Goal: Task Accomplishment & Management: Use online tool/utility

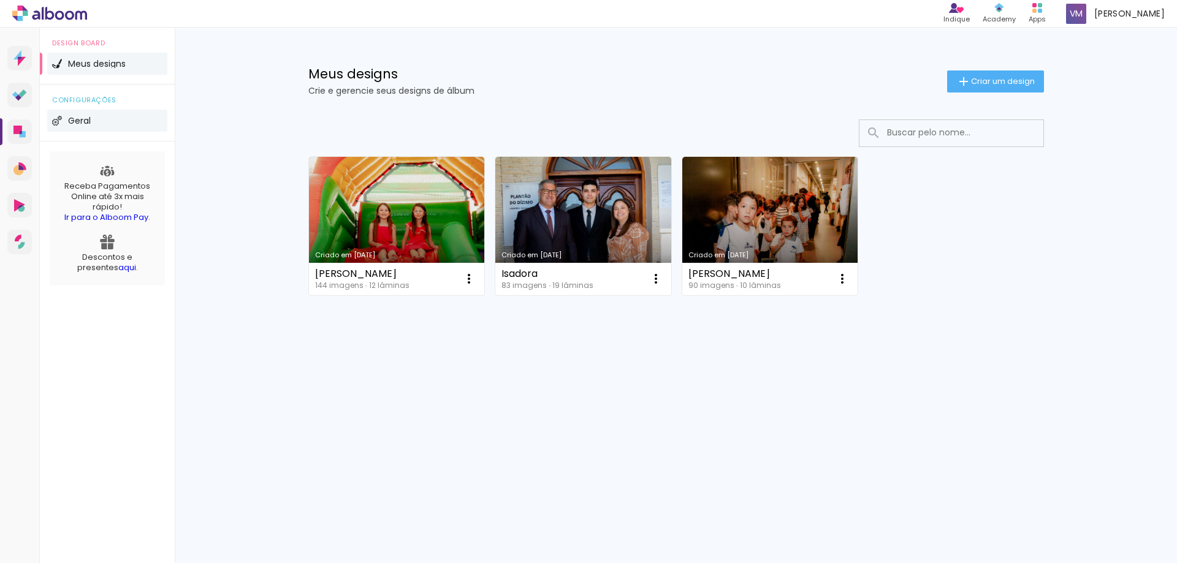
click at [80, 125] on li "Geral" at bounding box center [107, 121] width 120 height 22
click at [82, 121] on span "Geral" at bounding box center [79, 120] width 23 height 9
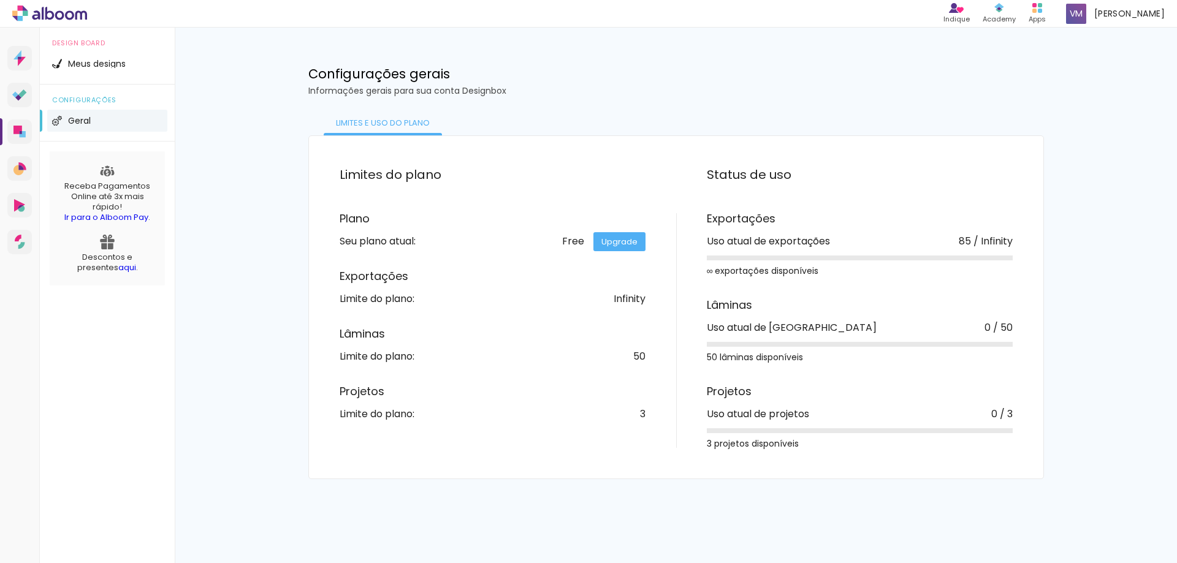
click at [389, 358] on div "Limite do plano:" at bounding box center [377, 357] width 75 height 10
click at [83, 63] on span "Meus designs" at bounding box center [97, 63] width 58 height 9
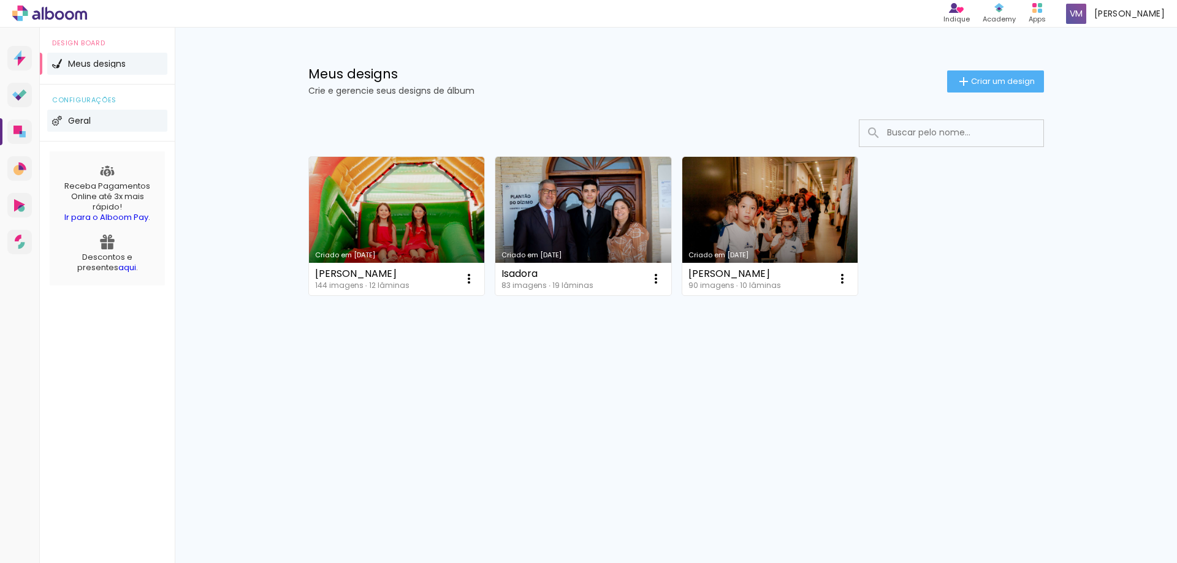
click at [74, 126] on li "Geral" at bounding box center [107, 121] width 120 height 22
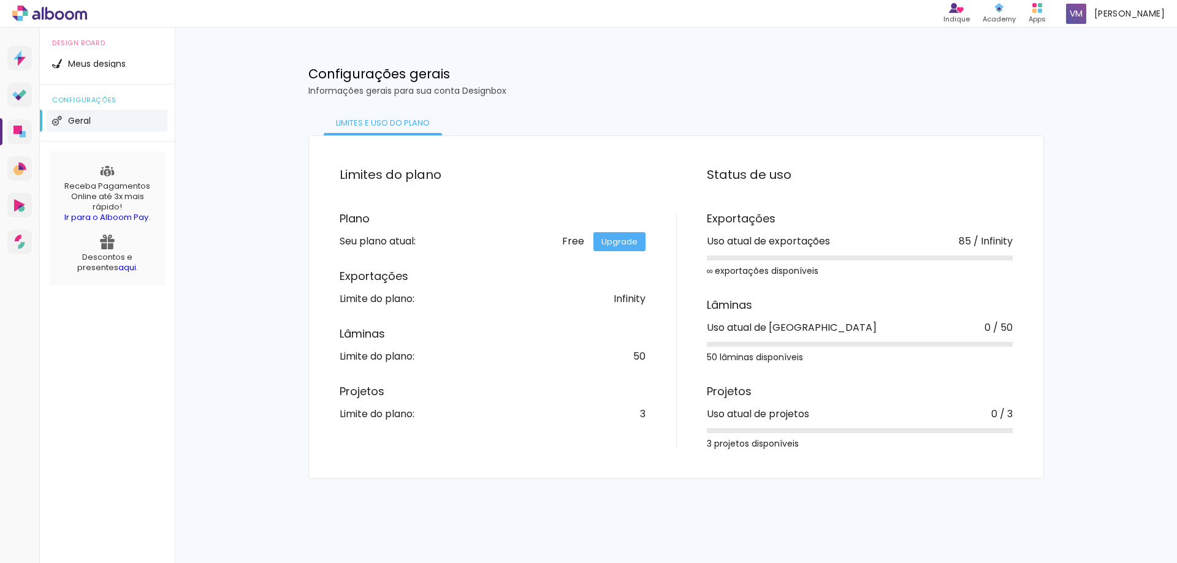
click at [614, 243] on link "Upgrade" at bounding box center [619, 241] width 52 height 19
click at [112, 64] on span "Meus designs" at bounding box center [97, 63] width 58 height 9
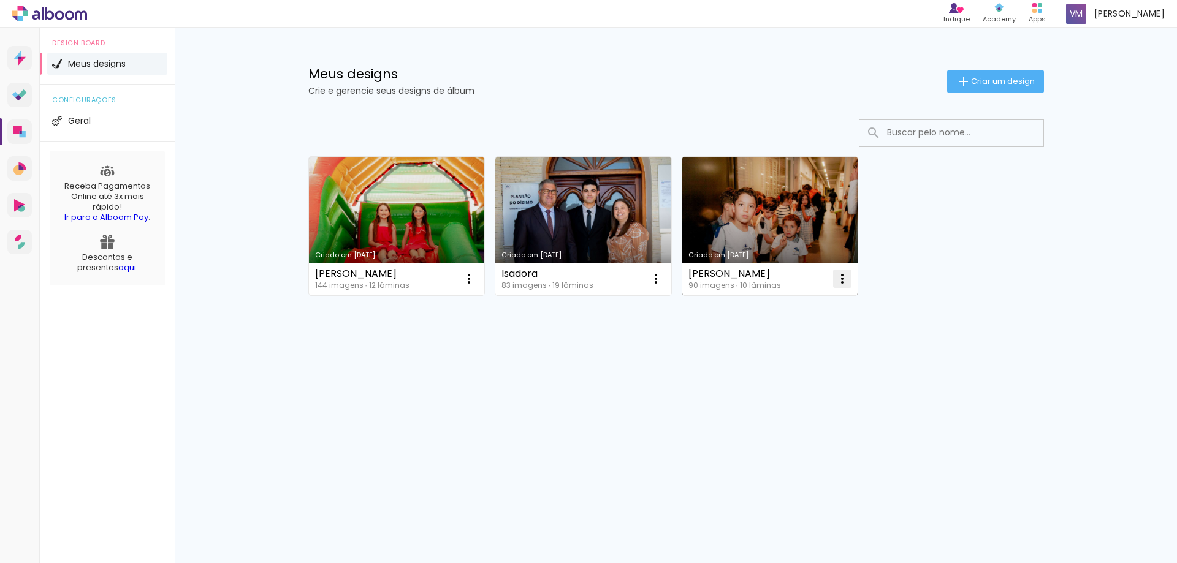
click at [843, 279] on iron-icon at bounding box center [842, 279] width 15 height 15
click at [845, 276] on iron-icon at bounding box center [842, 279] width 15 height 15
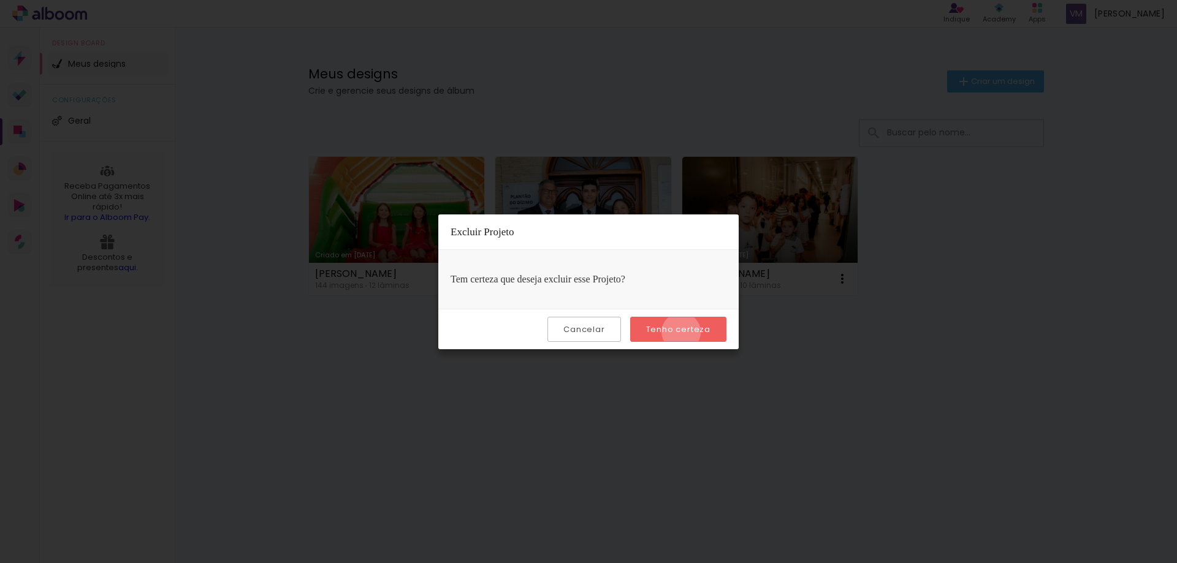
click at [0, 0] on slot "Tenho certeza" at bounding box center [0, 0] width 0 height 0
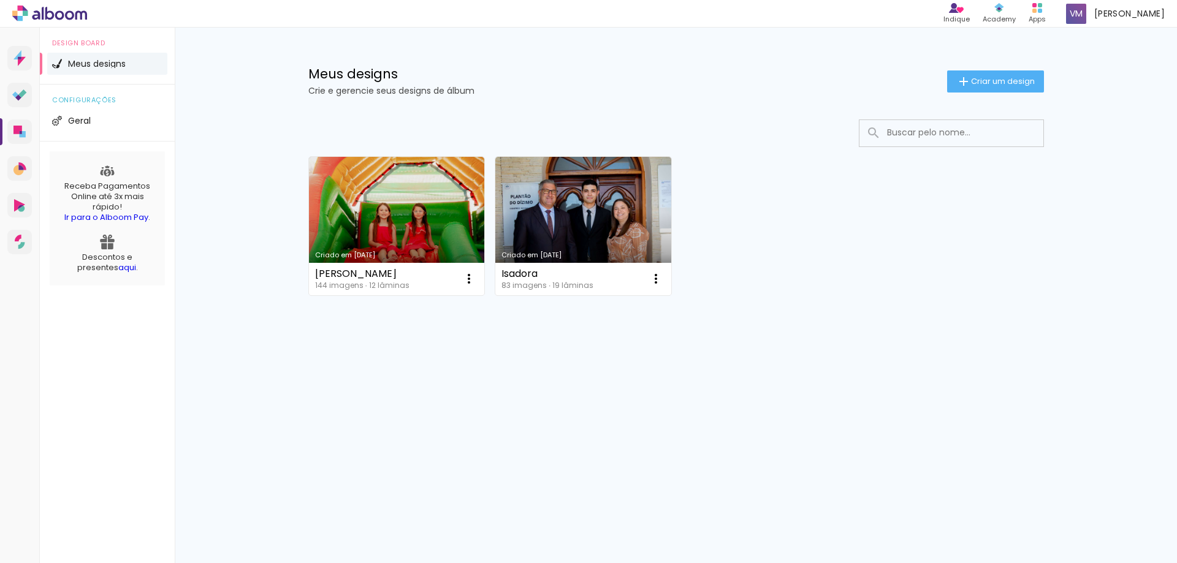
click at [667, 383] on div "Criado em [DATE] [PERSON_NAME] 144 imagens ∙ 12 lâminas Abrir Fazer uma cópia E…" at bounding box center [676, 258] width 797 height 303
click at [82, 118] on span "Geral" at bounding box center [79, 120] width 23 height 9
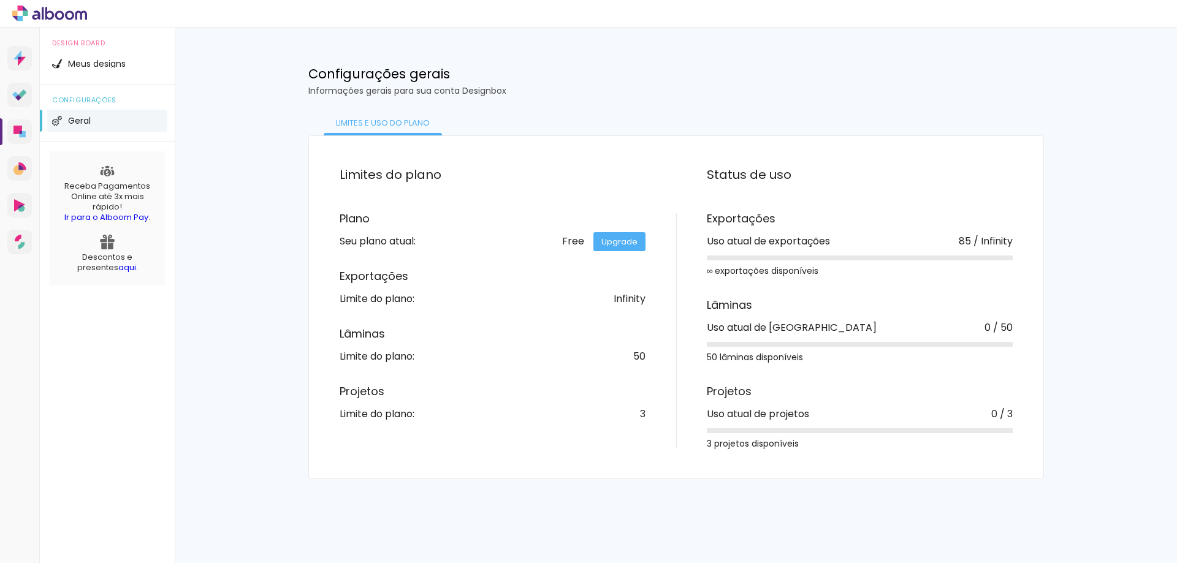
click at [97, 61] on span "Meus designs" at bounding box center [97, 63] width 58 height 9
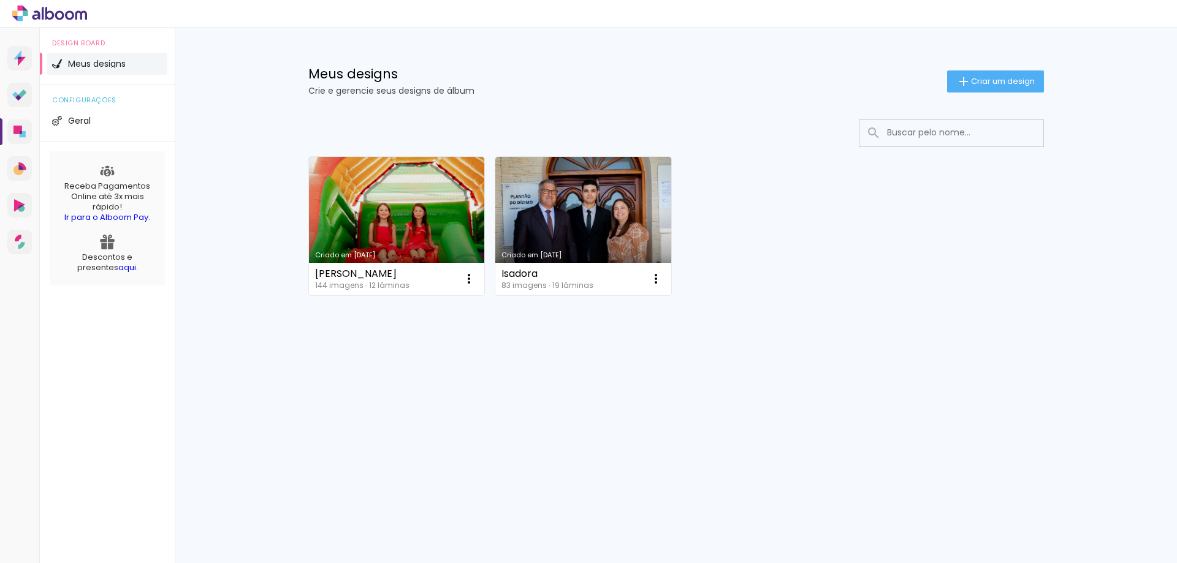
click at [998, 78] on span "Criar um design" at bounding box center [1003, 81] width 64 height 8
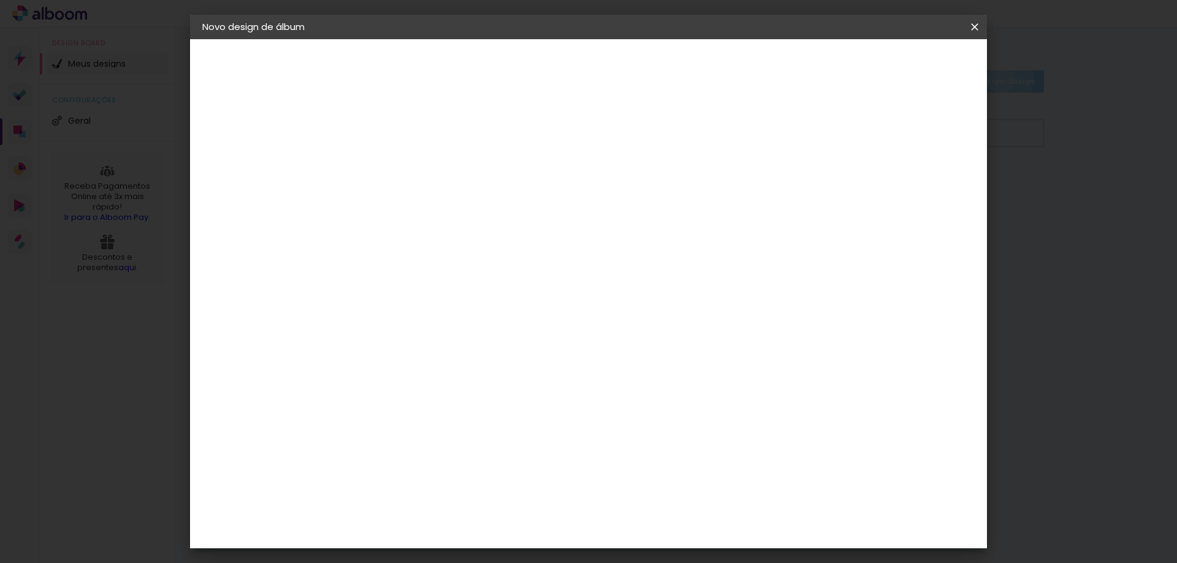
click at [998, 78] on iron-overlay-backdrop at bounding box center [588, 281] width 1177 height 563
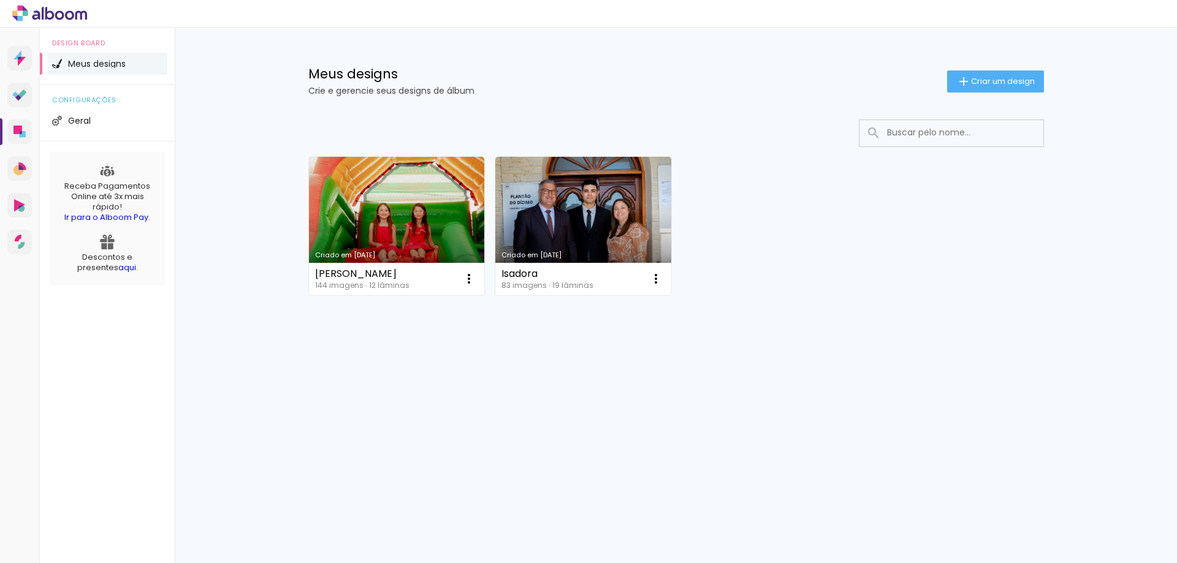
click at [981, 83] on span "Criar um design" at bounding box center [1003, 81] width 64 height 8
click at [0, 0] on header "Informações Dê um título ao seu álbum. Avançar" at bounding box center [0, 0] width 0 height 0
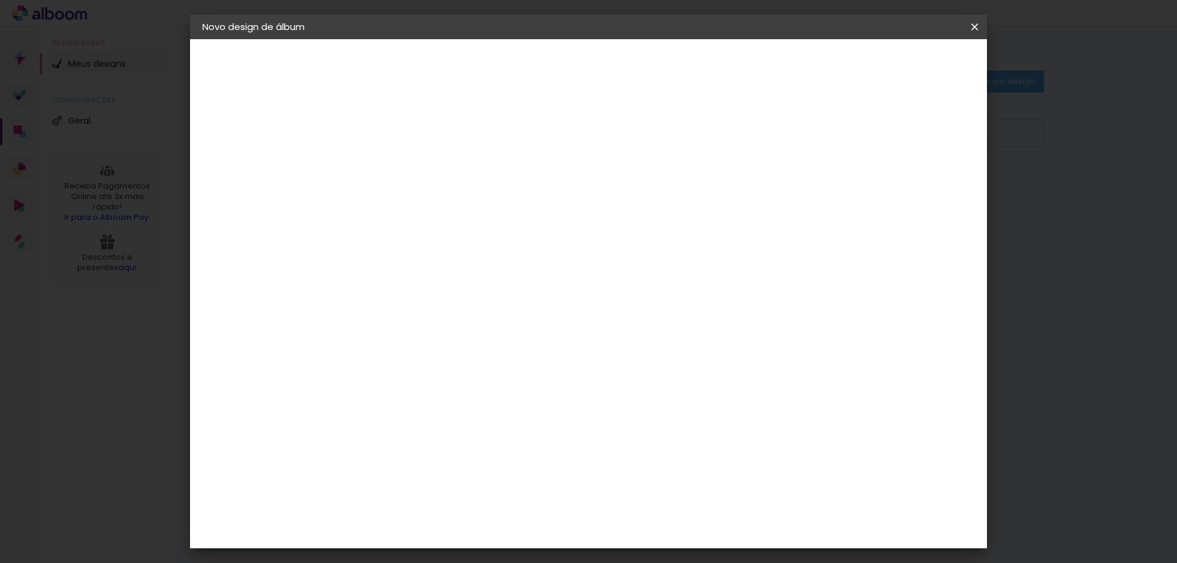
click at [403, 168] on input at bounding box center [403, 164] width 0 height 19
type input "b"
type input "Bianca"
click at [0, 0] on slot "Avançar" at bounding box center [0, 0] width 0 height 0
click at [451, 237] on input at bounding box center [434, 233] width 124 height 15
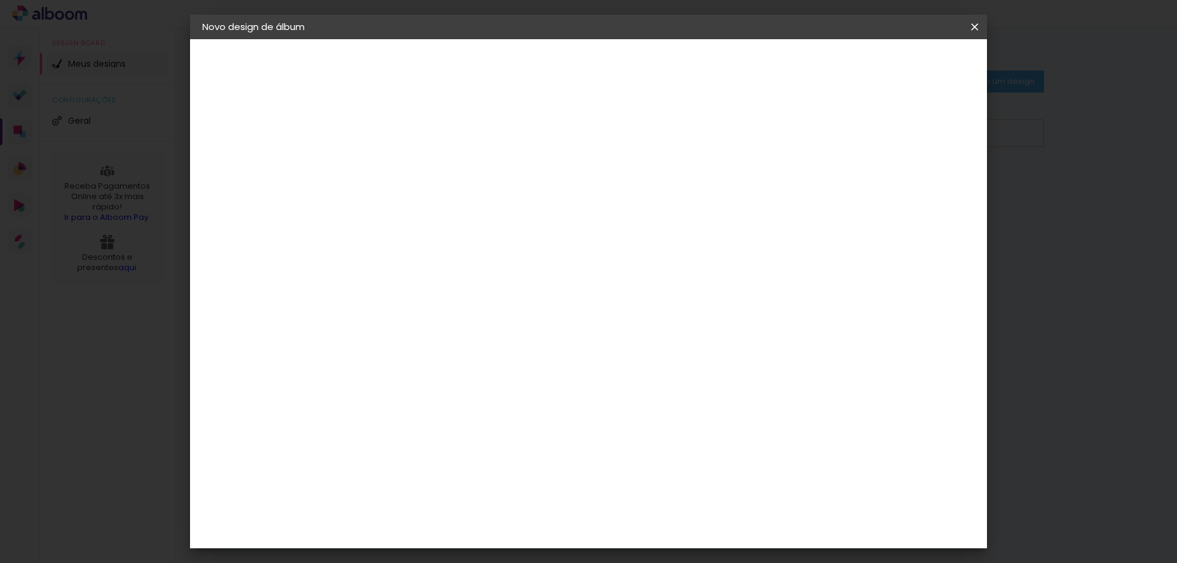
type input "ti"
type paper-input "ti"
click at [421, 373] on div "Ticcolor" at bounding box center [414, 378] width 39 height 10
click at [0, 0] on slot "Avançar" at bounding box center [0, 0] width 0 height 0
click at [465, 206] on iron-icon at bounding box center [458, 213] width 15 height 15
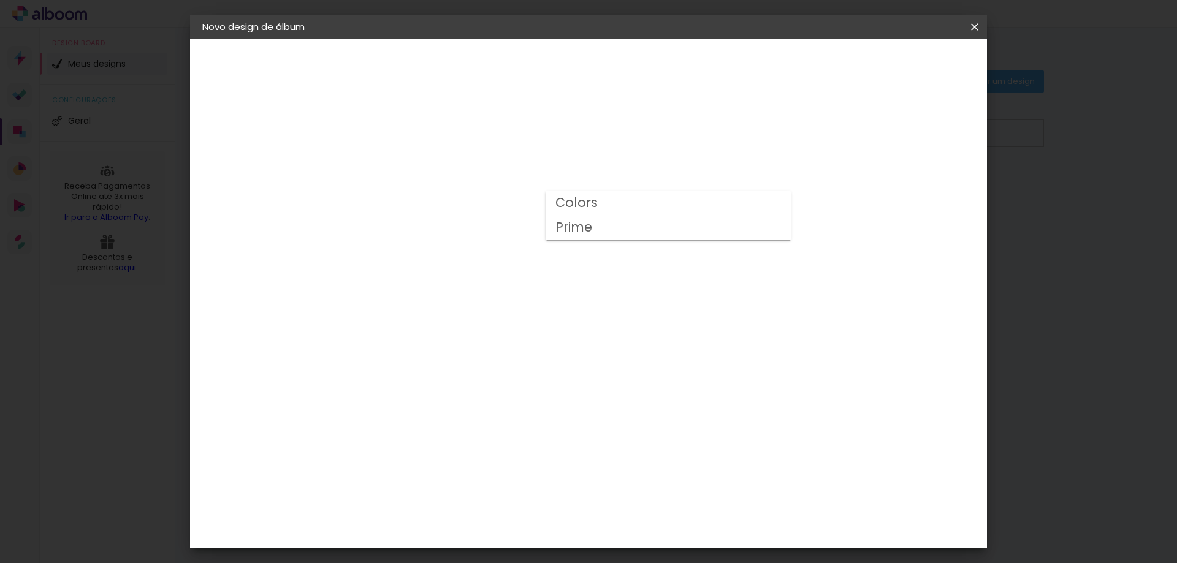
click at [519, 143] on div "Opções disponíveis Colors Prime Tamanho Escolha o tamanho Modelo Escolha o mode…" at bounding box center [433, 91] width 169 height 104
click at [451, 204] on input "text" at bounding box center [427, 213] width 48 height 19
click at [0, 0] on slot "Prime" at bounding box center [0, 0] width 0 height 0
type input "Prime"
click at [621, 143] on div "Opções disponíveis Colors Prime Tamanho Escolha o tamanho Horizontal Modelo Fec…" at bounding box center [485, 91] width 272 height 104
